Goal: Transaction & Acquisition: Purchase product/service

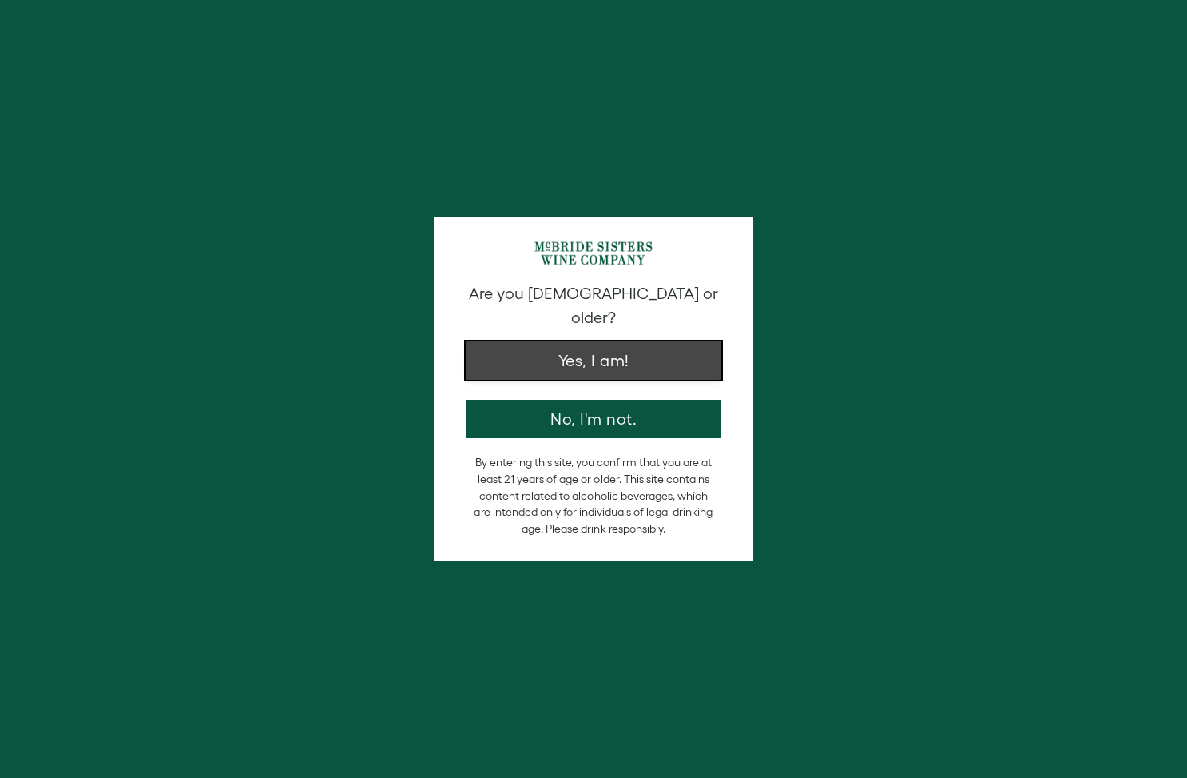
click at [561, 350] on button "Yes, I am!" at bounding box center [593, 360] width 256 height 38
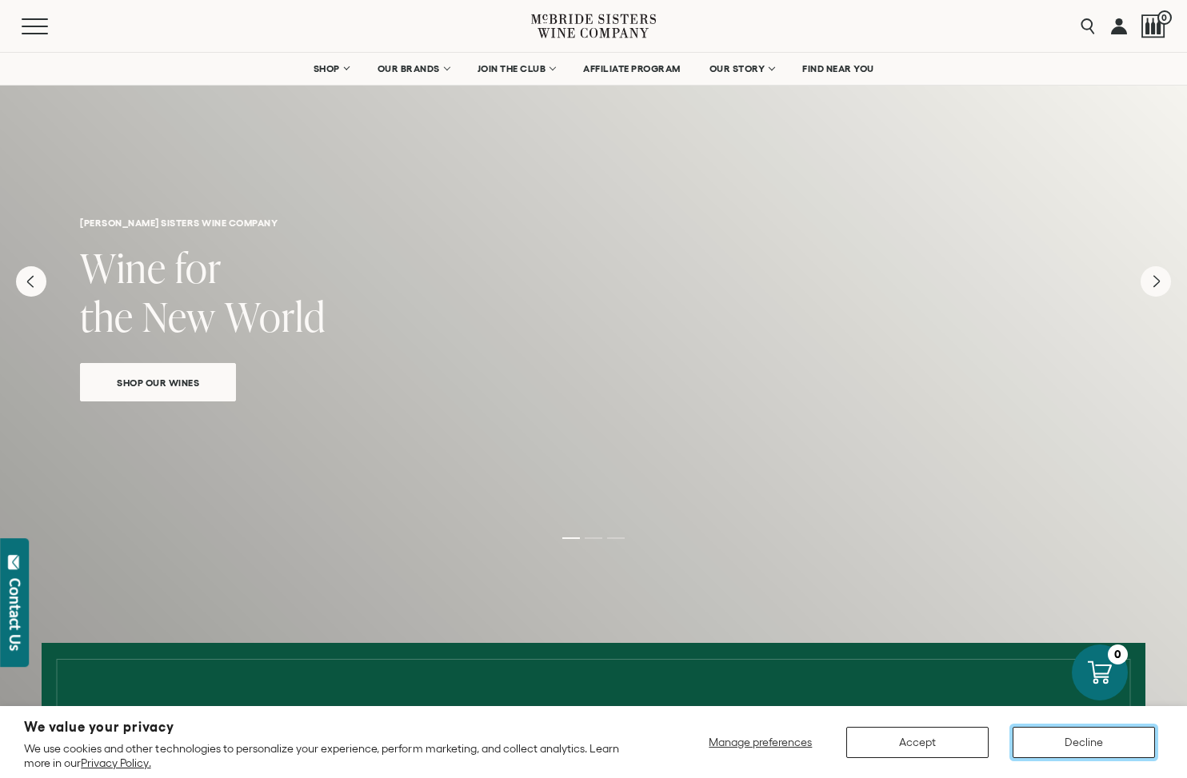
click at [1051, 746] on button "Decline" at bounding box center [1083, 742] width 142 height 31
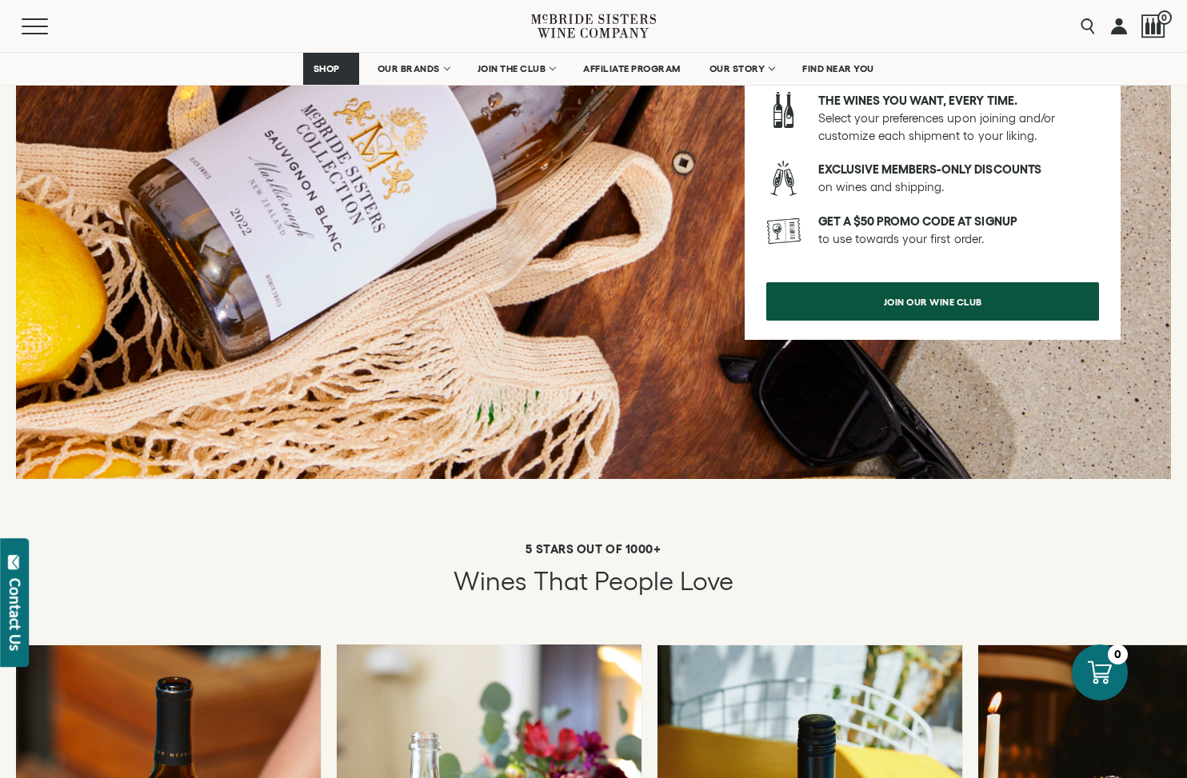
scroll to position [2524, 0]
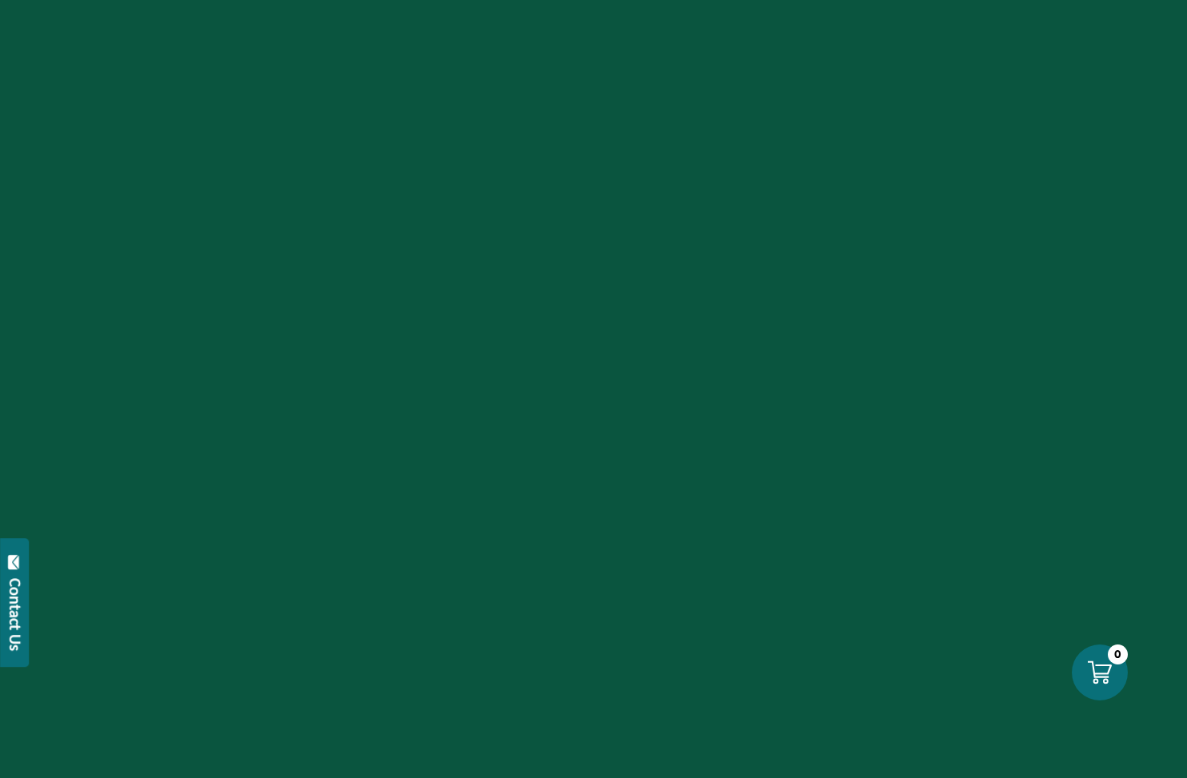
scroll to position [2524, 0]
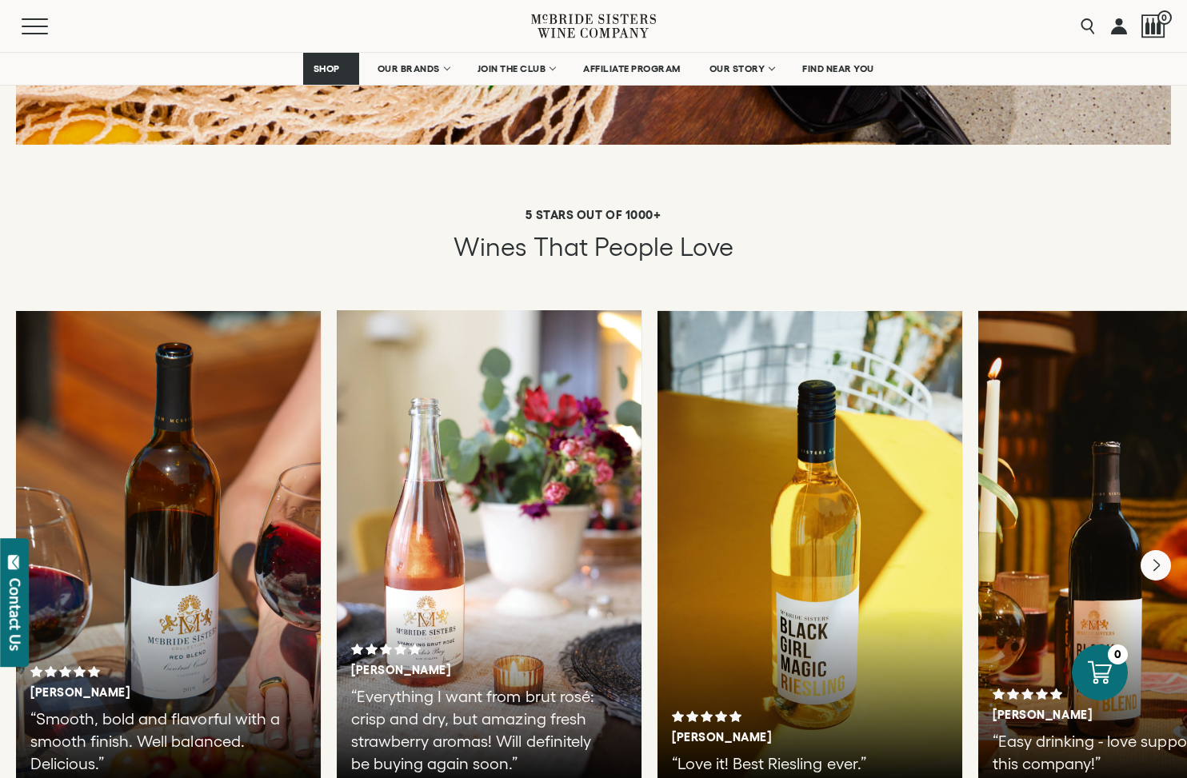
click at [181, 491] on div at bounding box center [168, 550] width 305 height 480
click at [73, 713] on p "“Smooth, bold and flavorful with a smooth finish. Well balanced. Delicious.”" at bounding box center [158, 741] width 257 height 67
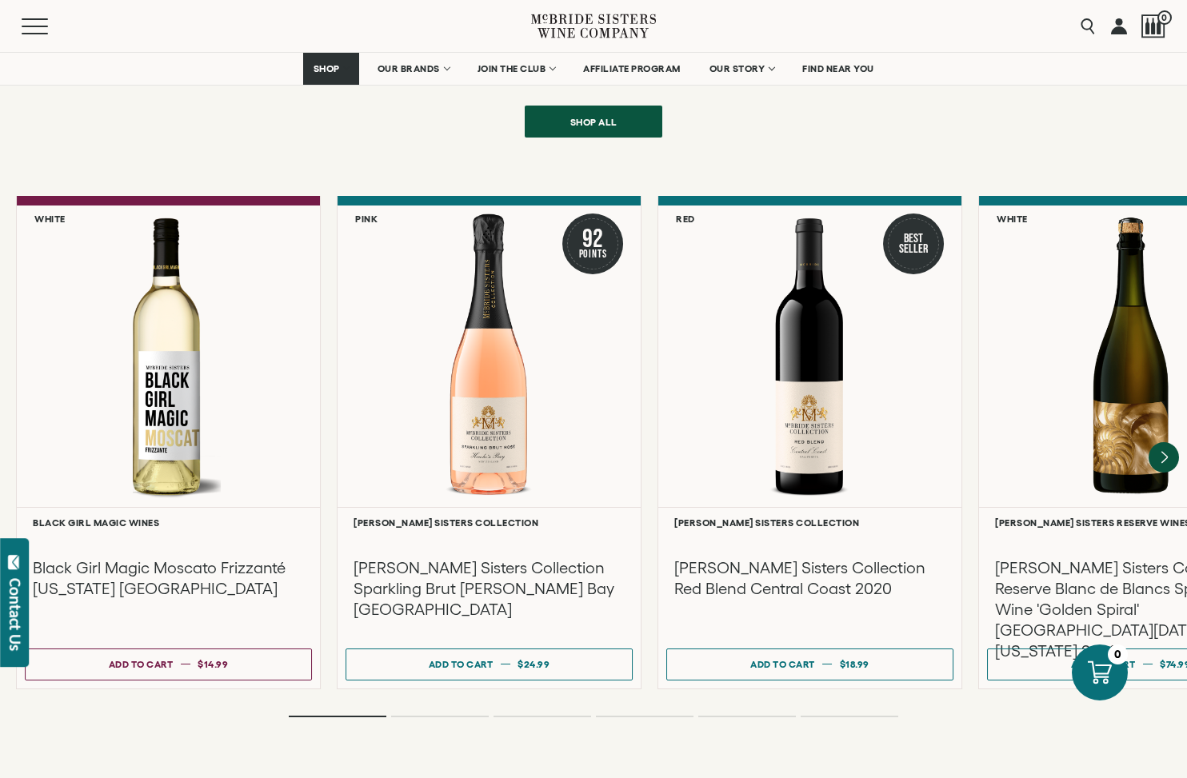
scroll to position [3436, 0]
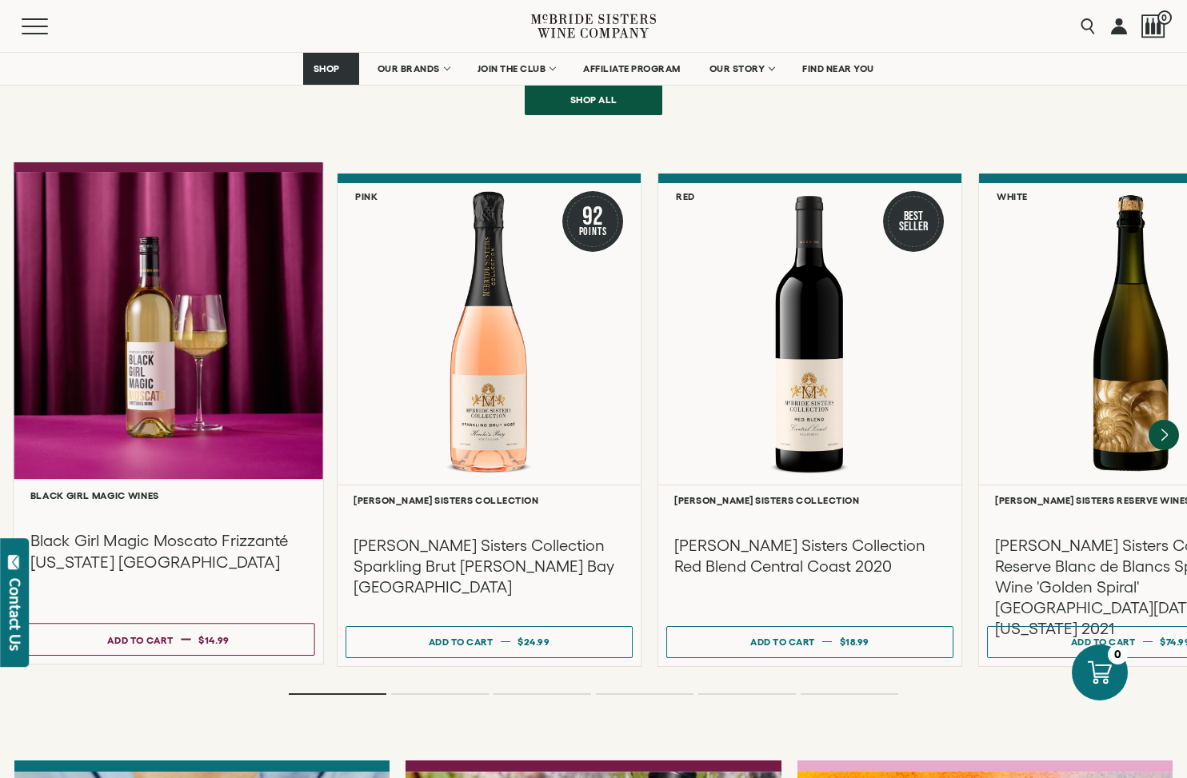
click at [138, 441] on div at bounding box center [168, 326] width 309 height 308
